Goal: Task Accomplishment & Management: Complete application form

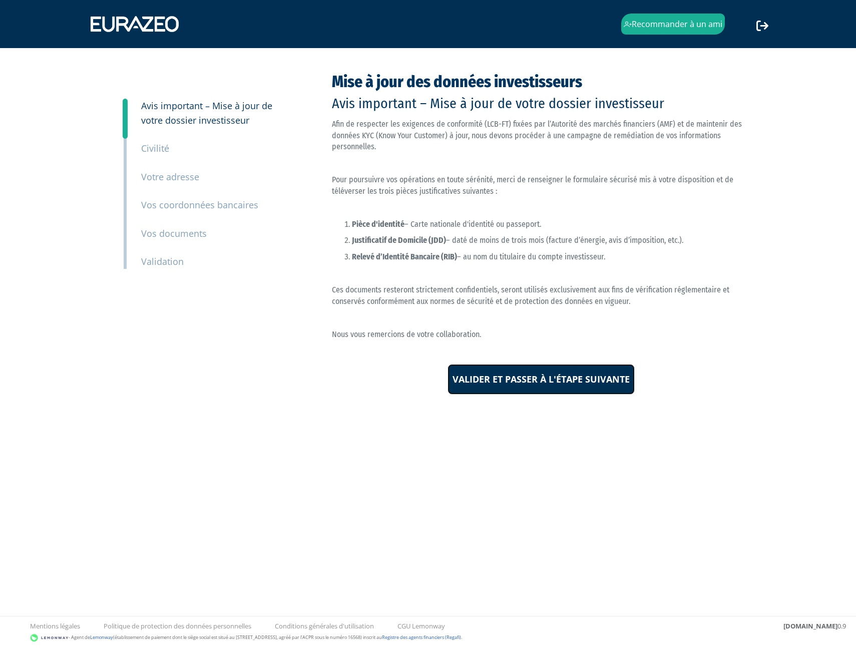
click at [549, 382] on input "Valider et passer à l'étape suivante" at bounding box center [541, 379] width 187 height 31
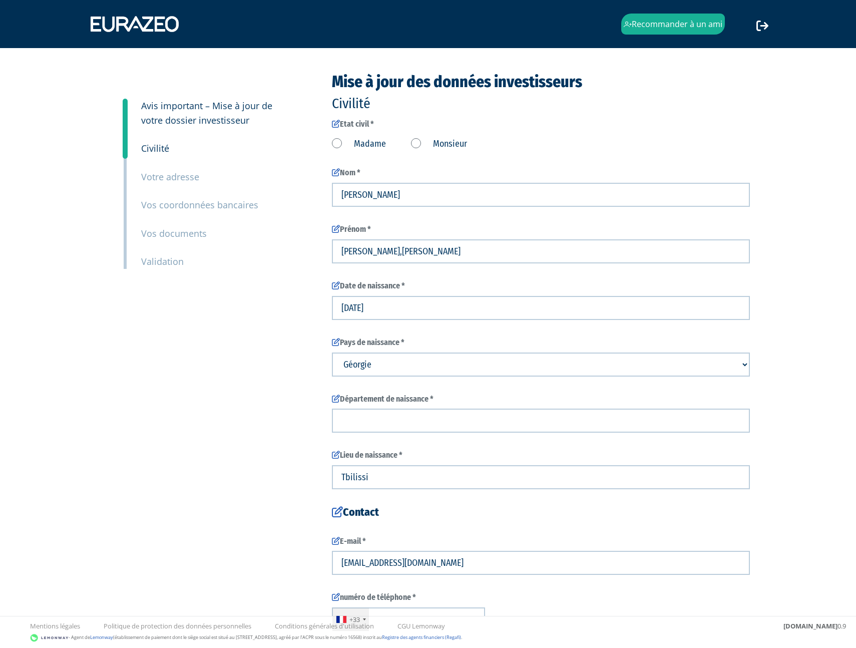
click at [416, 144] on label "Monsieur" at bounding box center [439, 144] width 56 height 13
click at [0, 0] on input "Monsieur" at bounding box center [0, 0] width 0 height 0
drag, startPoint x: 444, startPoint y: 251, endPoint x: 367, endPoint y: 255, distance: 77.2
click at [367, 255] on input "Aodren,maxime,vincent" at bounding box center [541, 251] width 418 height 24
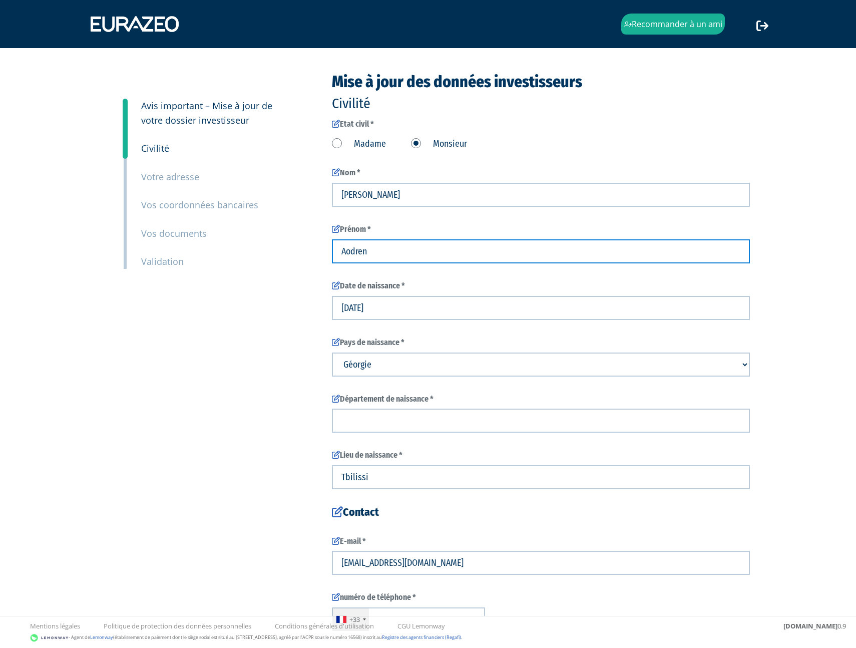
type input "Aodren"
click at [222, 340] on div "3 Avis important – Mise à jour de votre dossier investisseur 4 Civilité 5 Votre…" at bounding box center [428, 377] width 629 height 608
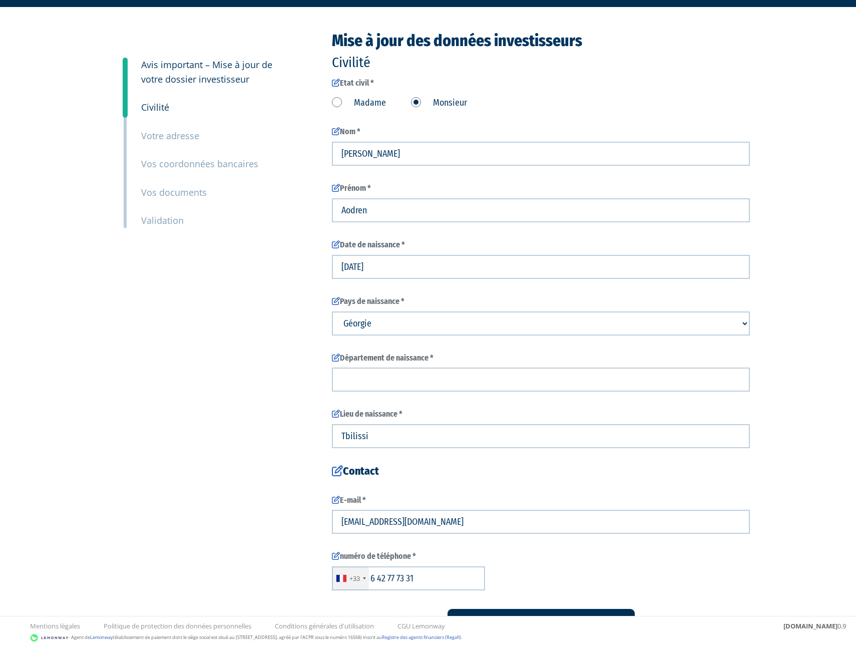
scroll to position [98, 0]
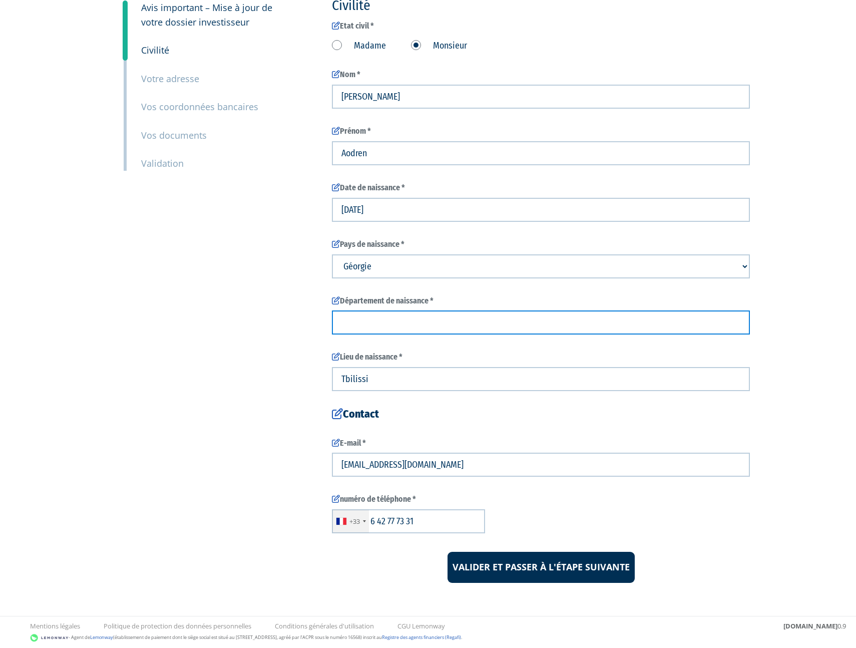
click at [404, 323] on input "text" at bounding box center [541, 322] width 418 height 24
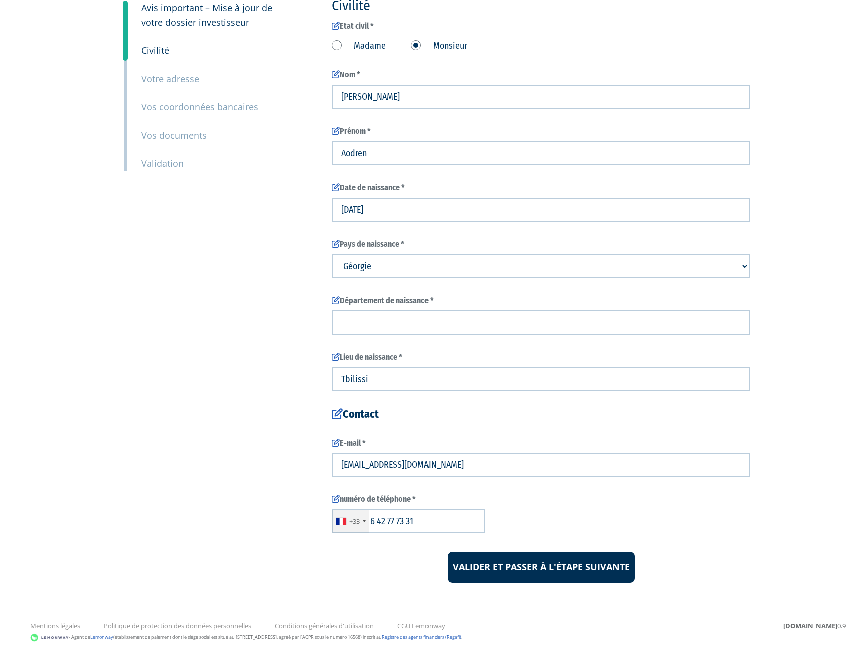
click at [415, 267] on select "Pays de naissance Afghanistan Afrique du Sud Albanie Algérie Allemagne Andorre" at bounding box center [541, 266] width 418 height 24
select select "75"
click at [332, 254] on select "Pays de naissance Afghanistan Afrique du Sud Albanie Algérie Allemagne Andorre" at bounding box center [541, 266] width 418 height 24
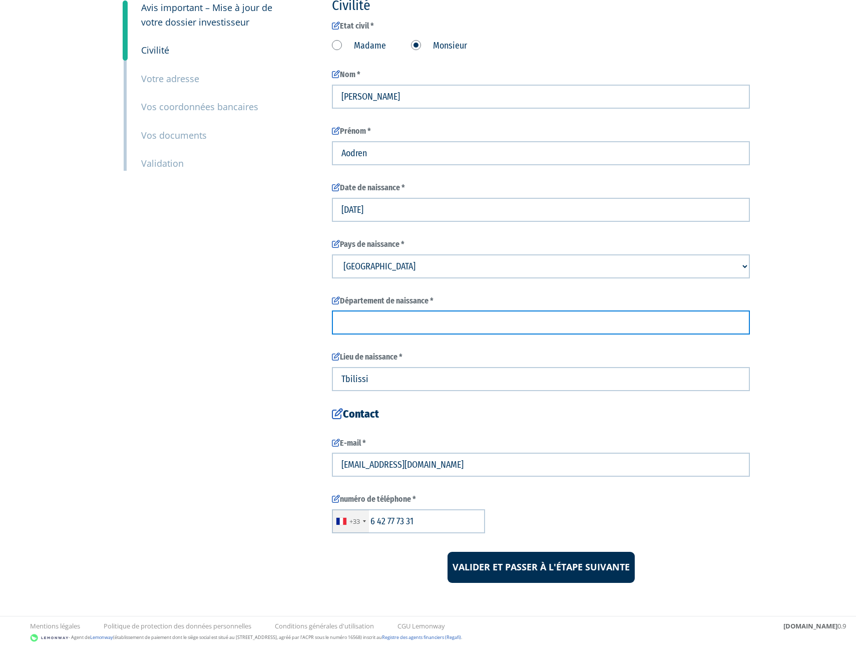
click at [393, 325] on input "text" at bounding box center [541, 322] width 418 height 24
type input "95"
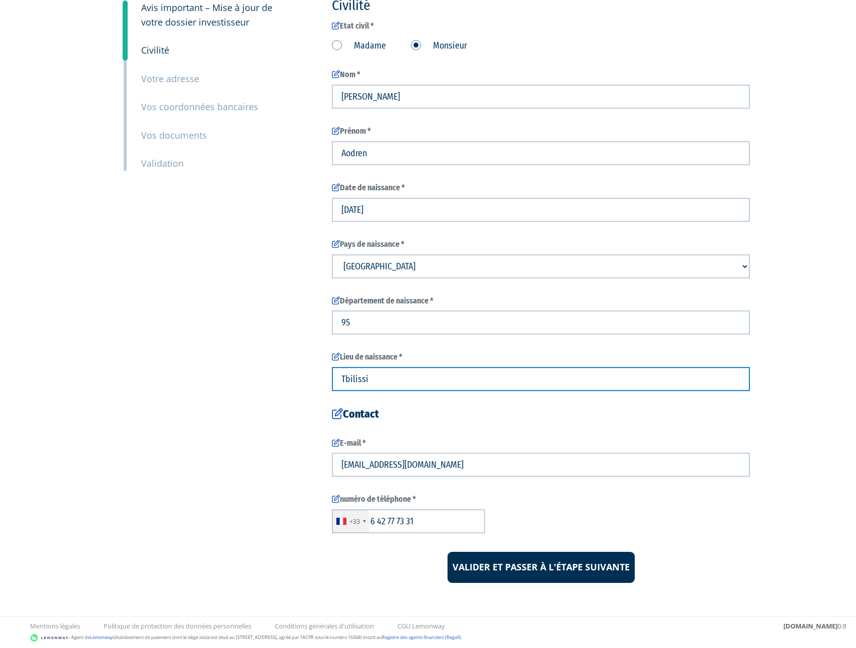
click at [399, 379] on input "Tbilissi" at bounding box center [541, 379] width 418 height 24
type input "Montmorency"
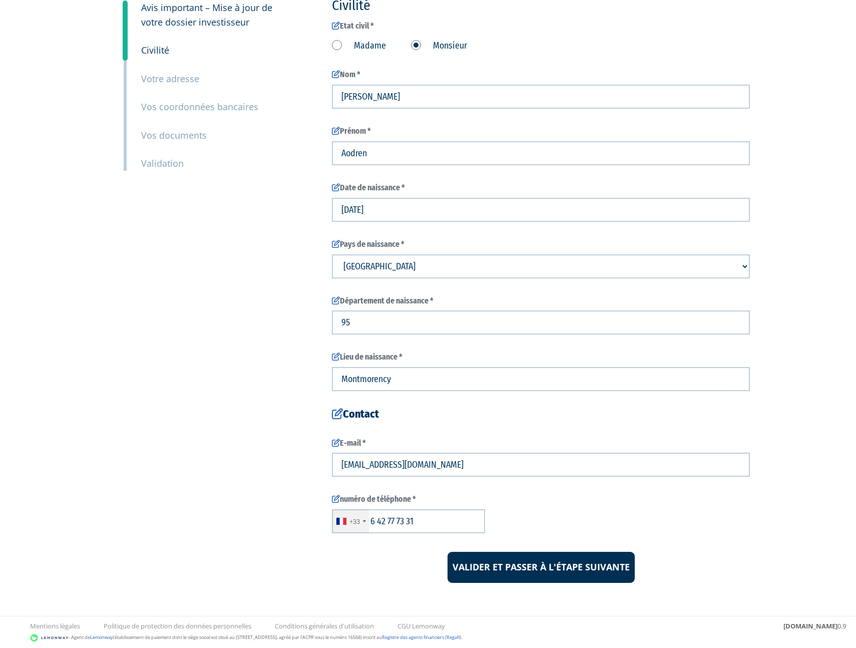
click at [262, 396] on div "3 Avis important – Mise à jour de votre dossier investisseur 4 Civilité 5 Votre…" at bounding box center [428, 279] width 629 height 608
click at [544, 572] on input "Valider et passer à l'étape suivante" at bounding box center [541, 567] width 187 height 31
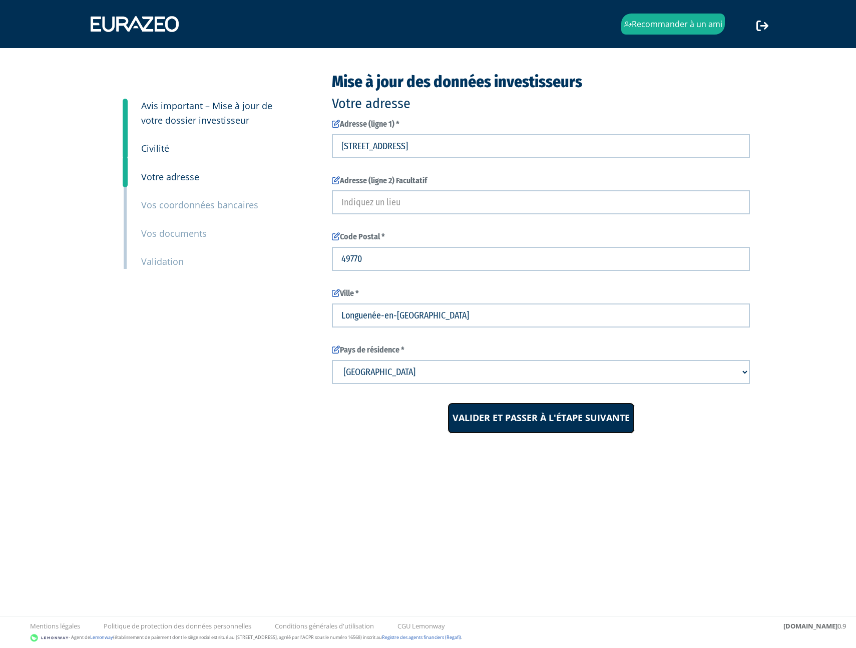
click at [503, 408] on input "Valider et passer à l'étape suivante" at bounding box center [541, 418] width 187 height 31
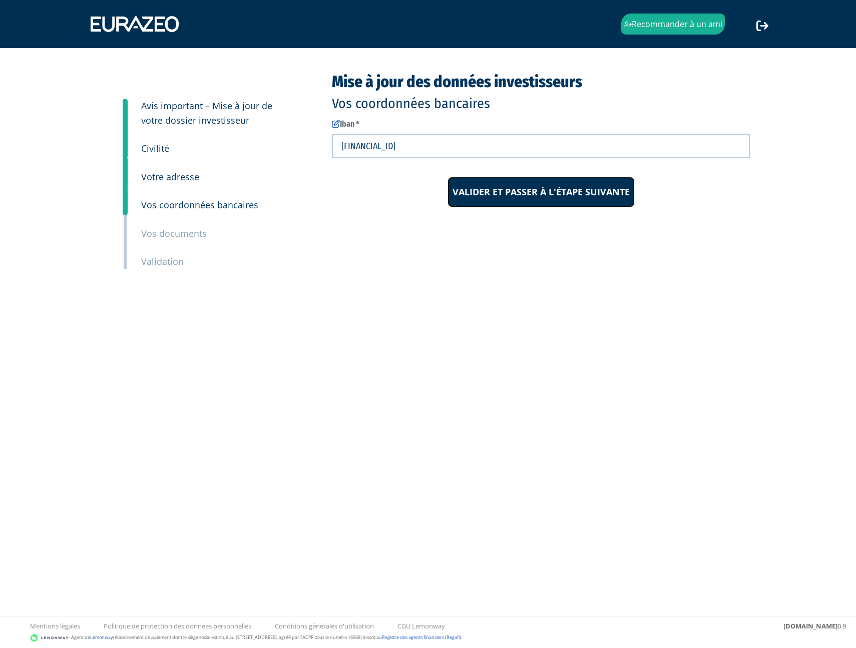
click at [525, 189] on input "Valider et passer à l'étape suivante" at bounding box center [541, 192] width 187 height 31
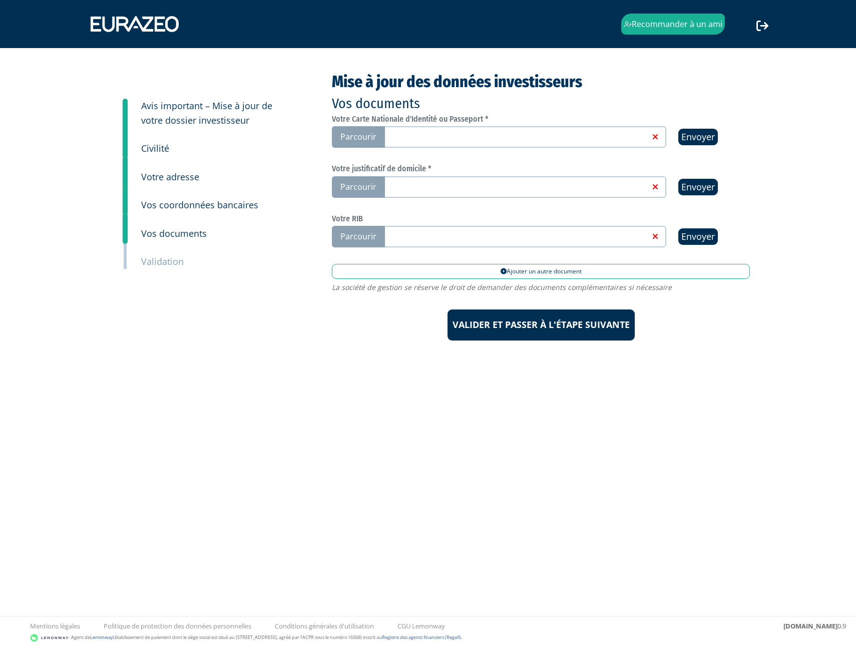
click at [363, 133] on span "Parcourir" at bounding box center [358, 137] width 53 height 22
click at [0, 0] on input "Parcourir" at bounding box center [0, 0] width 0 height 0
click at [374, 183] on span "Parcourir" at bounding box center [358, 187] width 53 height 22
click at [0, 0] on input "Parcourir" at bounding box center [0, 0] width 0 height 0
click at [377, 227] on span "Parcourir" at bounding box center [358, 237] width 53 height 22
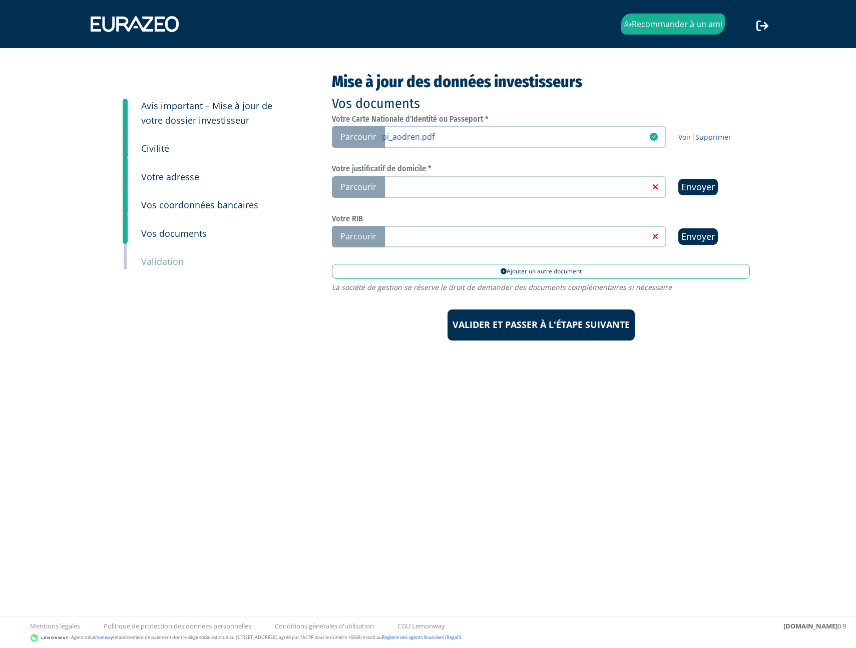
click at [0, 0] on input "Parcourir" at bounding box center [0, 0] width 0 height 0
click at [442, 192] on label "Parcourir" at bounding box center [499, 187] width 335 height 22
click at [0, 0] on input "Parcourir" at bounding box center [0, 0] width 0 height 0
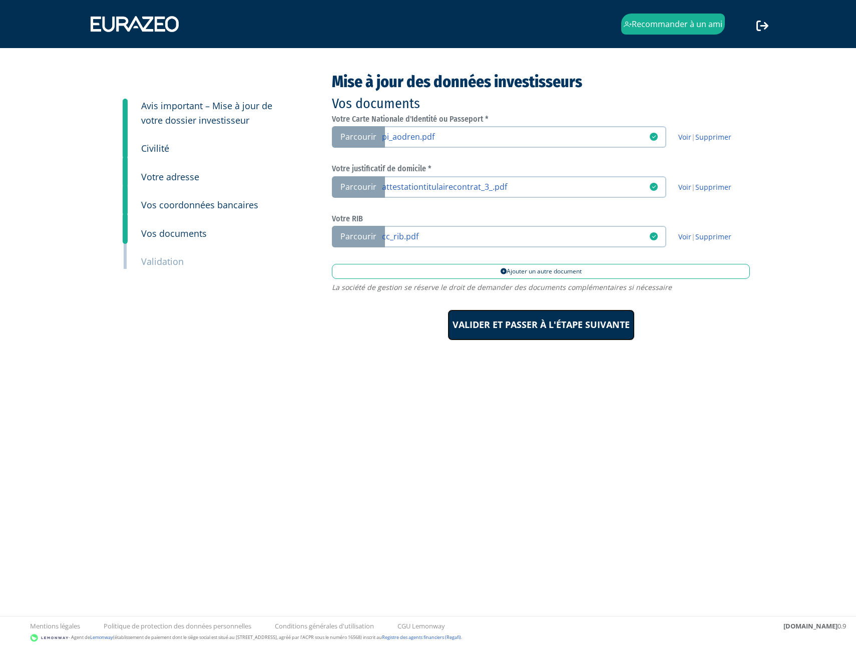
click at [496, 324] on input "Valider et passer à l'étape suivante" at bounding box center [541, 324] width 187 height 31
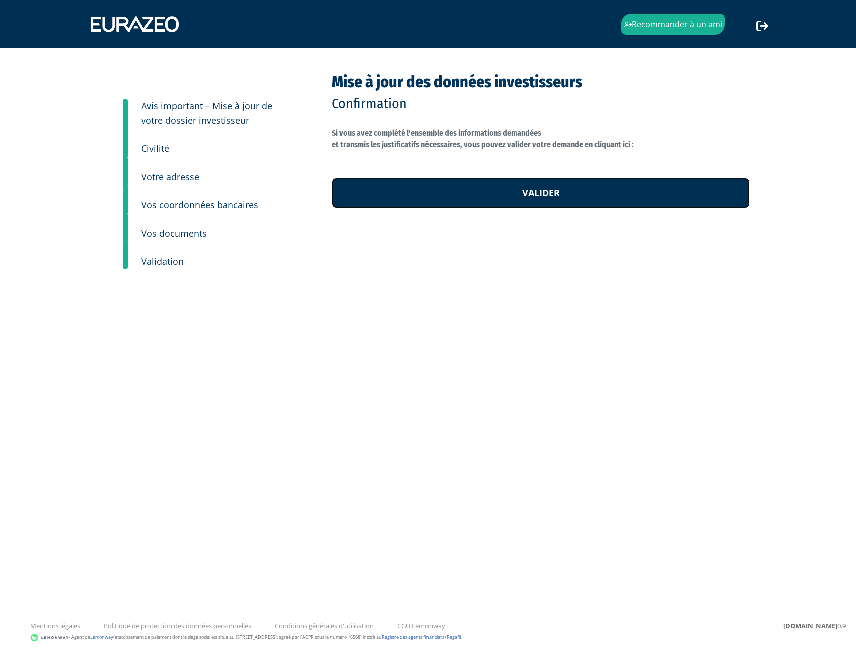
click at [531, 192] on link "Valider" at bounding box center [541, 193] width 418 height 31
